Goal: Navigation & Orientation: Find specific page/section

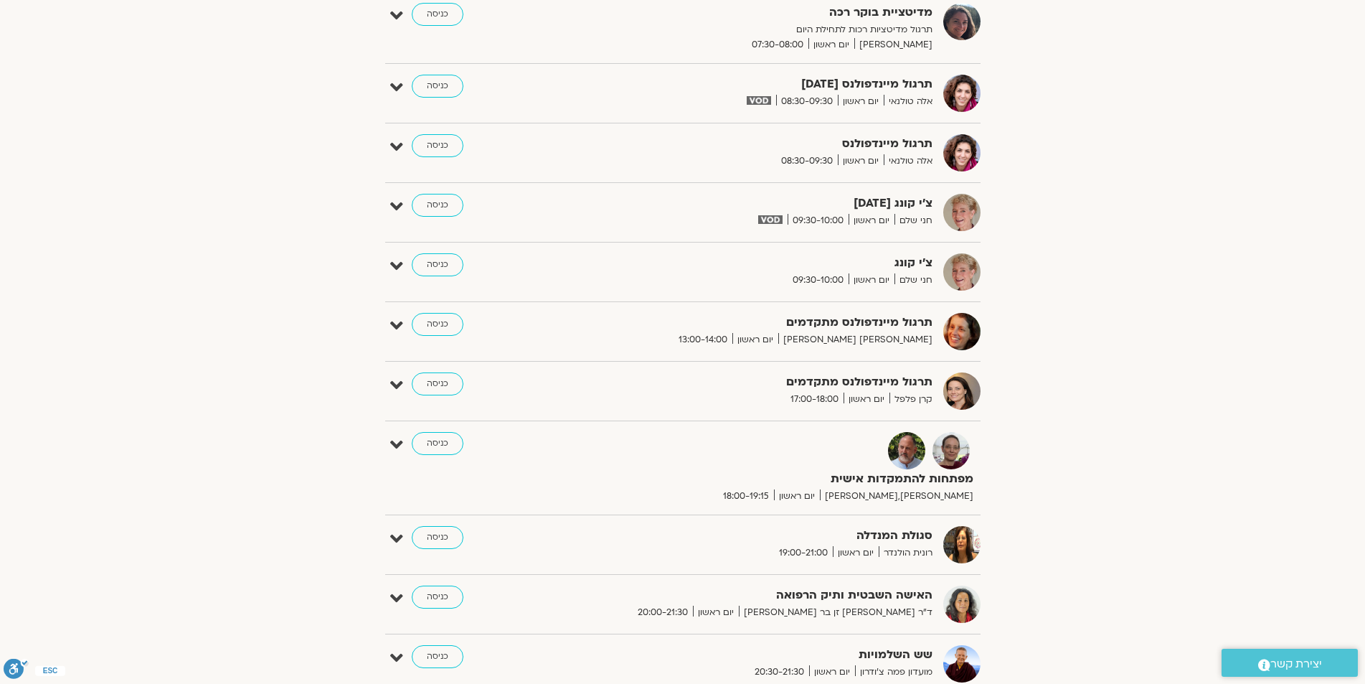
scroll to position [574, 0]
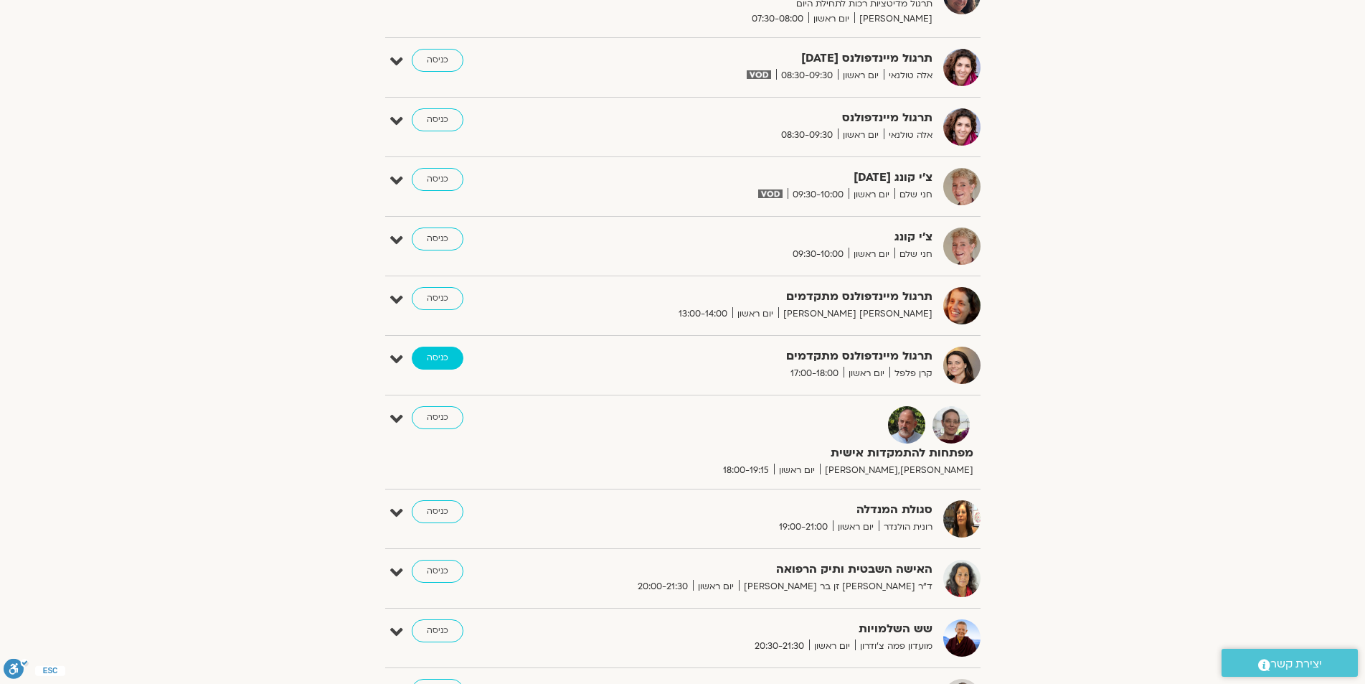
click at [435, 356] on link "כניסה" at bounding box center [438, 358] width 52 height 23
